Goal: Information Seeking & Learning: Learn about a topic

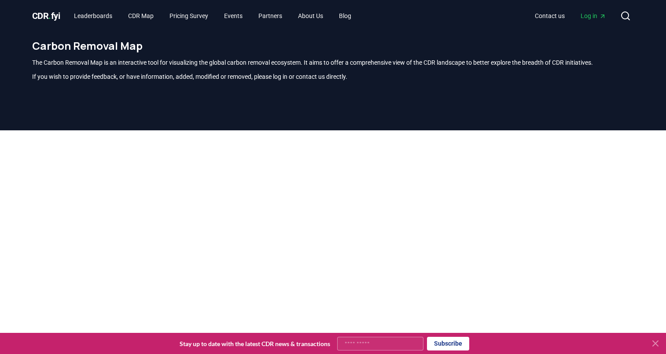
scroll to position [259, 0]
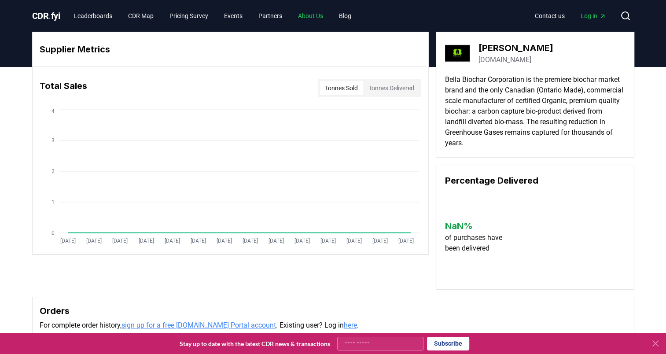
click at [324, 18] on link "About Us" at bounding box center [310, 16] width 39 height 16
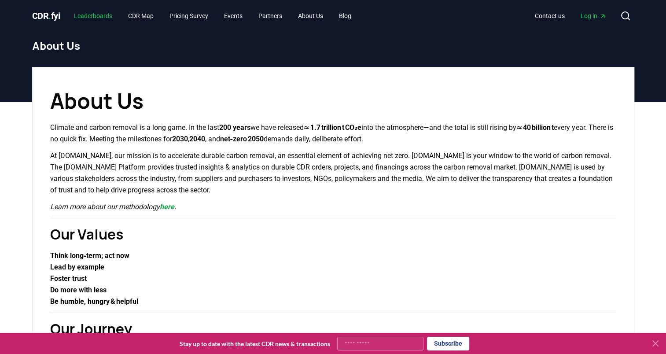
click at [102, 15] on link "Leaderboards" at bounding box center [93, 16] width 52 height 16
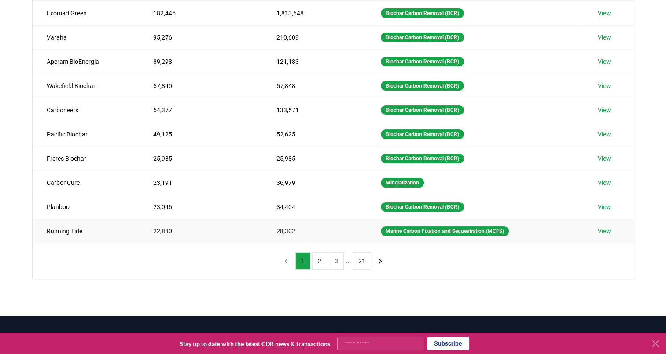
scroll to position [151, 0]
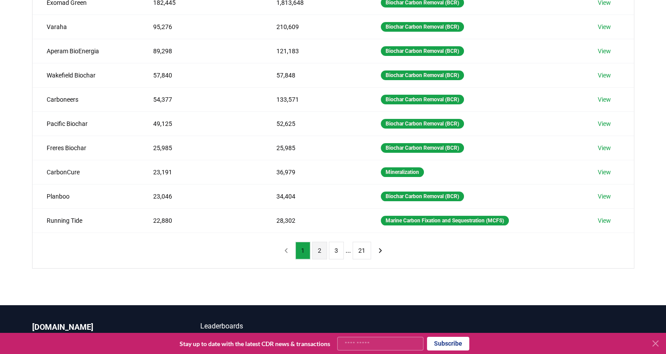
click at [318, 251] on button "2" at bounding box center [319, 251] width 15 height 18
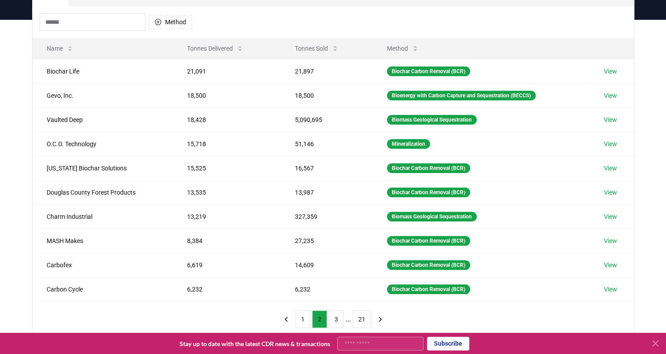
scroll to position [82, 0]
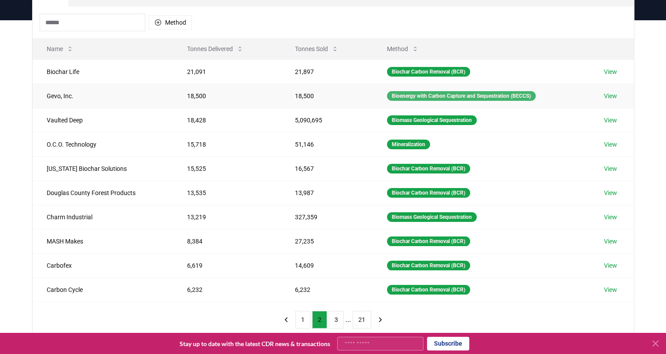
click at [464, 91] on div "Bioenergy with Carbon Capture and Sequestration (BECCS)" at bounding box center [461, 96] width 149 height 10
click at [447, 120] on div "Biomass Geological Sequestration" at bounding box center [432, 120] width 90 height 10
click at [411, 114] on td "Biomass Geological Sequestration" at bounding box center [481, 120] width 217 height 24
click at [412, 117] on div "Biomass Geological Sequestration" at bounding box center [432, 120] width 90 height 10
click at [608, 122] on link "View" at bounding box center [610, 120] width 13 height 9
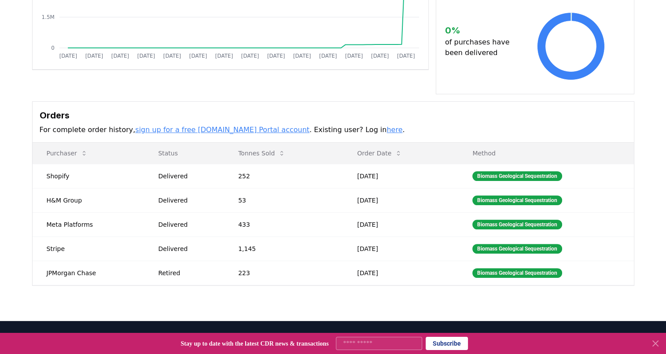
scroll to position [166, 0]
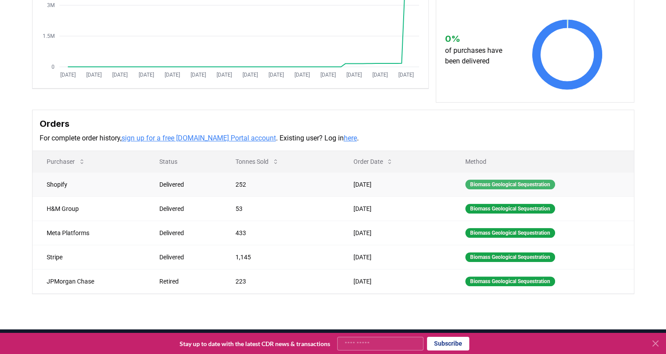
click at [510, 183] on div "Biomass Geological Sequestration" at bounding box center [510, 185] width 90 height 10
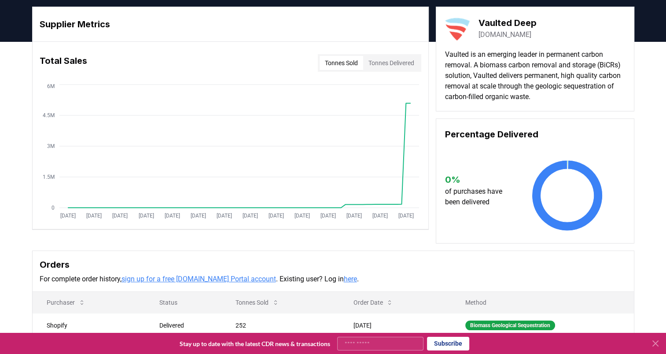
scroll to position [0, 0]
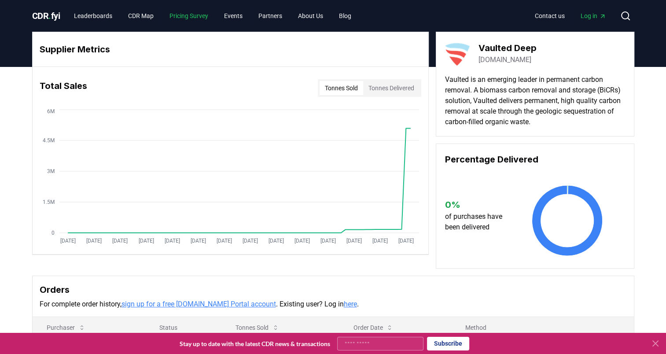
click at [196, 18] on link "Pricing Survey" at bounding box center [188, 16] width 53 height 16
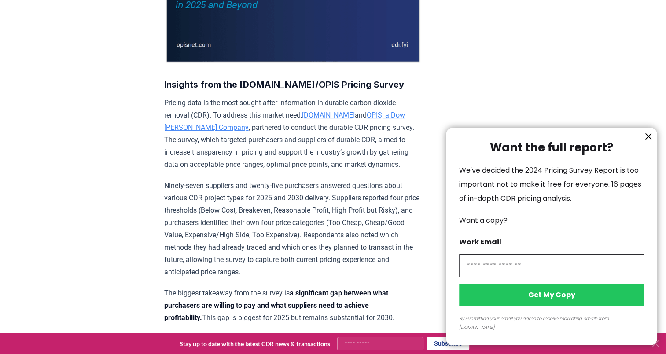
scroll to position [229, 0]
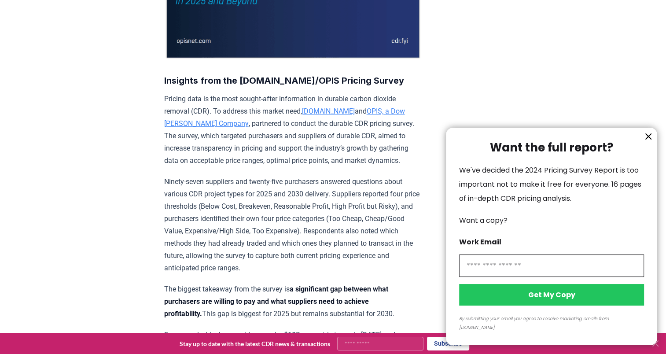
click at [532, 270] on input "information" at bounding box center [551, 266] width 185 height 22
type input "**********"
click at [558, 306] on button "Get My Copy" at bounding box center [551, 295] width 185 height 22
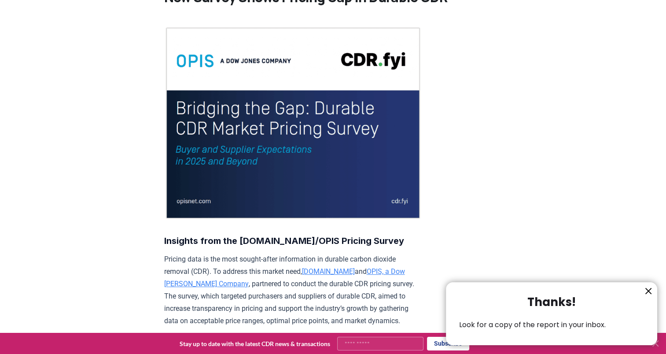
scroll to position [0, 0]
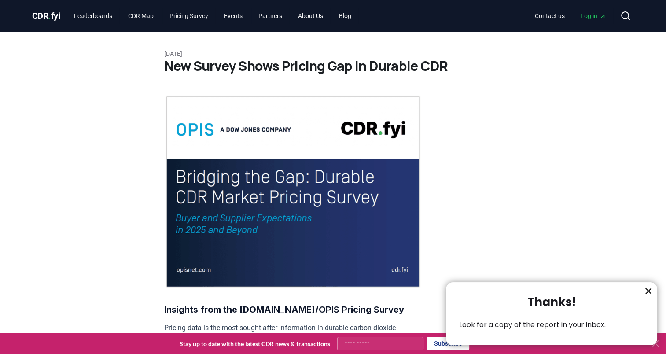
click at [52, 18] on div at bounding box center [333, 177] width 666 height 354
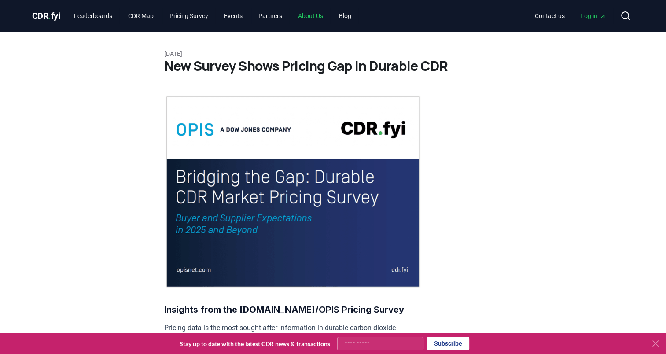
click at [327, 15] on link "About Us" at bounding box center [310, 16] width 39 height 16
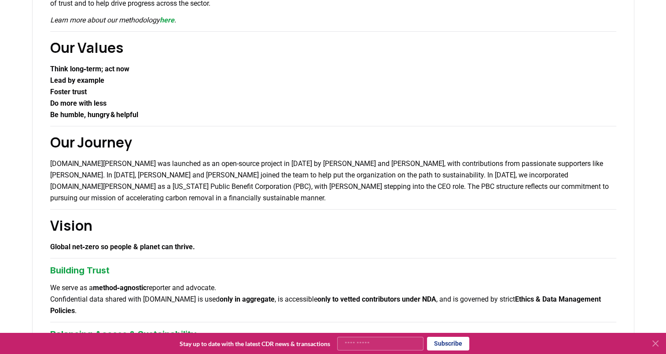
scroll to position [163, 0]
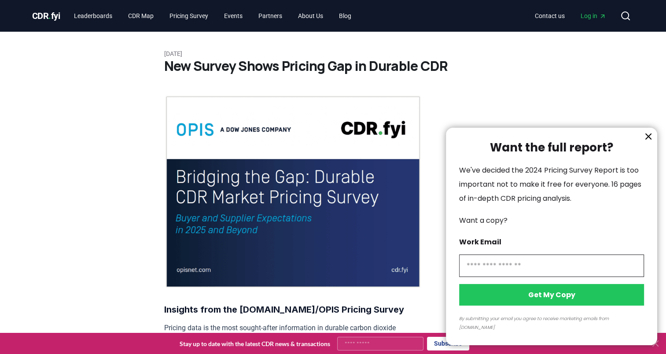
click at [648, 142] on icon "information" at bounding box center [648, 136] width 11 height 11
